Goal: Task Accomplishment & Management: Manage account settings

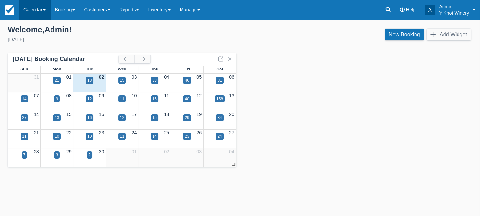
click at [39, 16] on link "Calendar" at bounding box center [34, 10] width 31 height 20
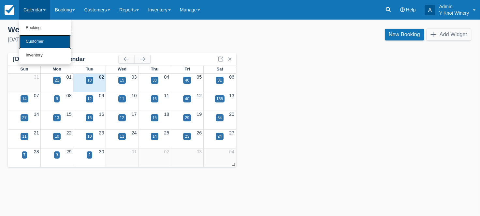
click at [36, 39] on link "Customer" at bounding box center [44, 42] width 51 height 14
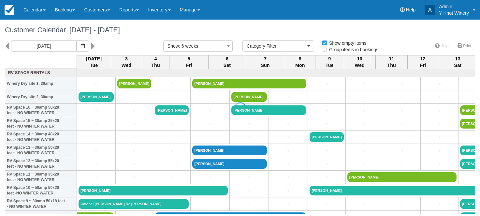
select select
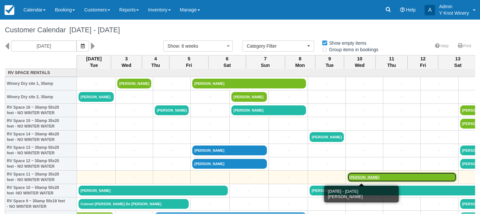
click at [347, 176] on link "Kara Gilson" at bounding box center [401, 177] width 109 height 10
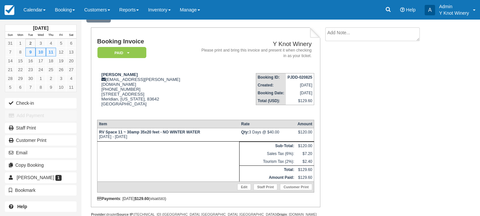
scroll to position [40, 0]
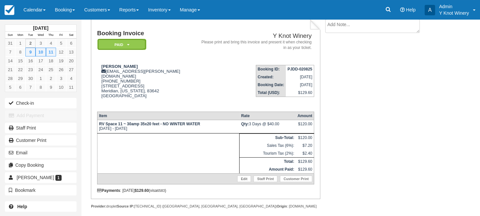
click at [127, 45] on icon at bounding box center [128, 45] width 2 height 4
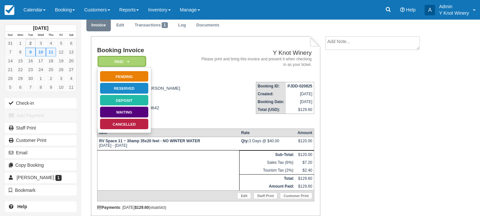
scroll to position [24, 0]
click at [124, 122] on link "Cancelled" at bounding box center [124, 123] width 49 height 11
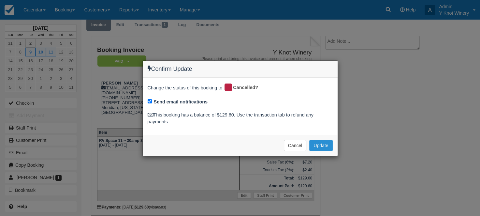
click at [325, 144] on button "Update" at bounding box center [320, 145] width 23 height 11
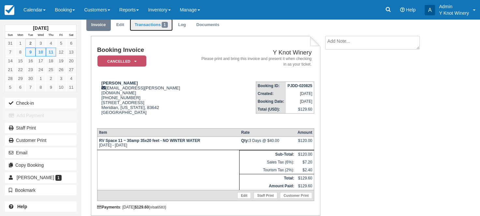
click at [151, 24] on link "Transactions 1" at bounding box center [151, 25] width 43 height 13
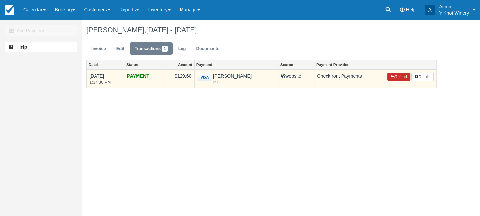
click at [401, 76] on button "Refund" at bounding box center [398, 77] width 23 height 8
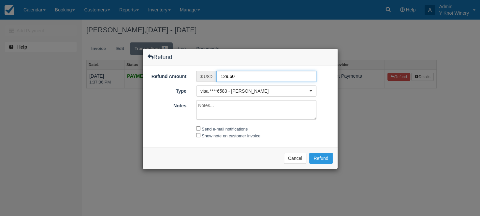
drag, startPoint x: 241, startPoint y: 77, endPoint x: 218, endPoint y: 76, distance: 22.8
click at [218, 76] on input "129.60" at bounding box center [266, 76] width 100 height 11
type input "109.60"
click at [199, 104] on textarea "Notes" at bounding box center [256, 110] width 120 height 20
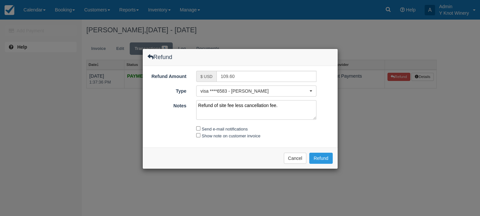
type textarea "Refund of site fee less cancellation fee."
click at [200, 127] on input "Send e-mail notifications" at bounding box center [198, 128] width 4 height 4
checkbox input "true"
click at [199, 134] on input "Show note on customer invoice" at bounding box center [198, 135] width 4 height 4
checkbox input "true"
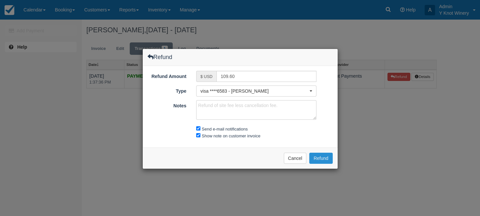
click at [323, 159] on button "Refund" at bounding box center [320, 157] width 23 height 11
